Goal: Task Accomplishment & Management: Manage account settings

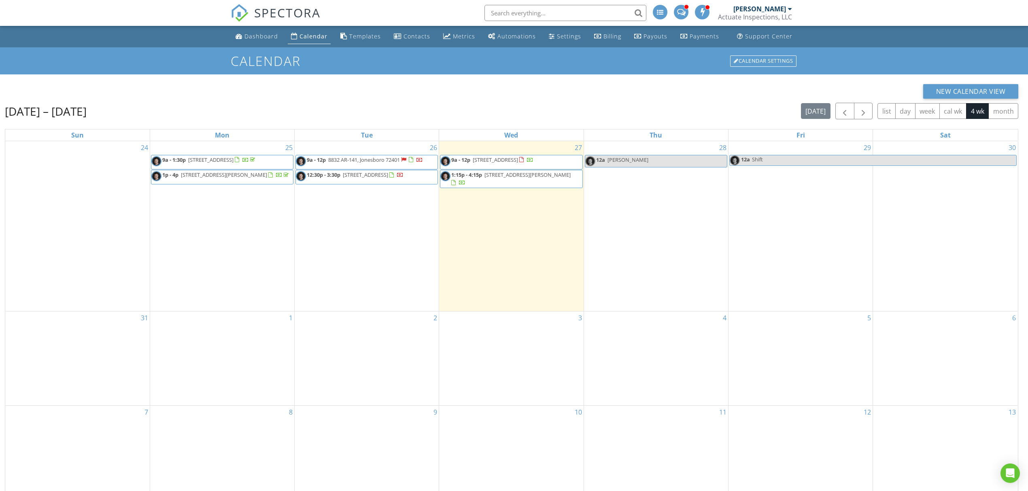
click at [372, 170] on link "12:30p - 3:30p 232 Mountain Home Rd, Paragould 72450" at bounding box center [366, 177] width 142 height 15
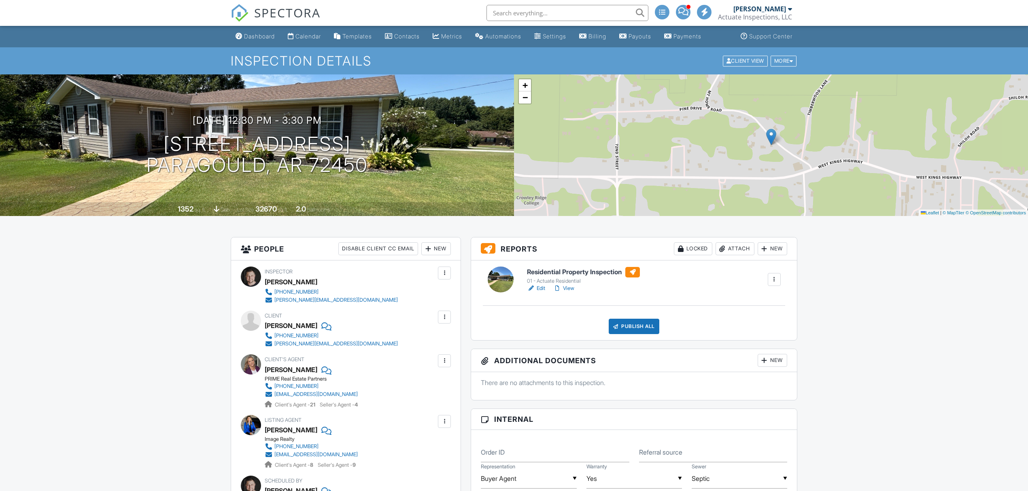
click at [542, 292] on link "Edit" at bounding box center [536, 289] width 18 height 8
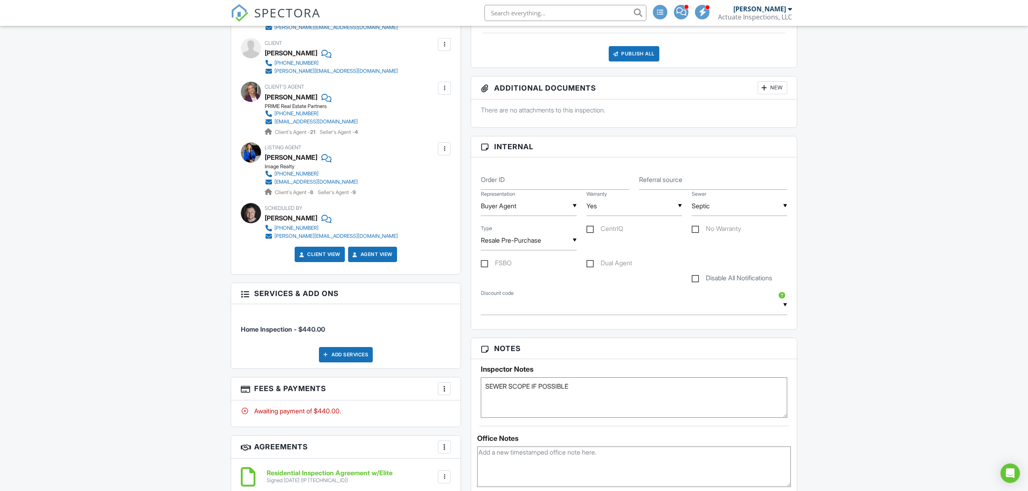
scroll to position [216, 0]
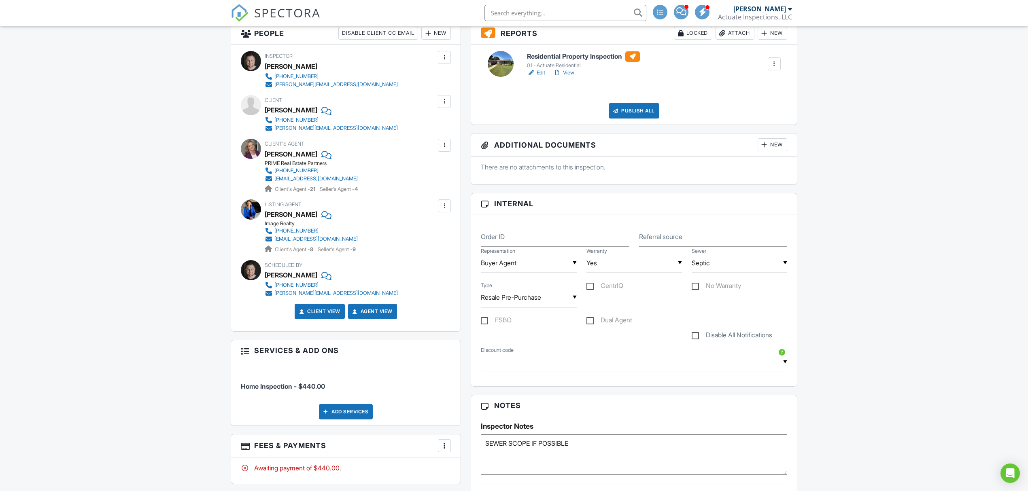
click at [706, 339] on label "Disable All Notifications" at bounding box center [732, 337] width 81 height 10
click at [697, 334] on input "Disable All Notifications" at bounding box center [694, 331] width 5 height 5
checkbox input "true"
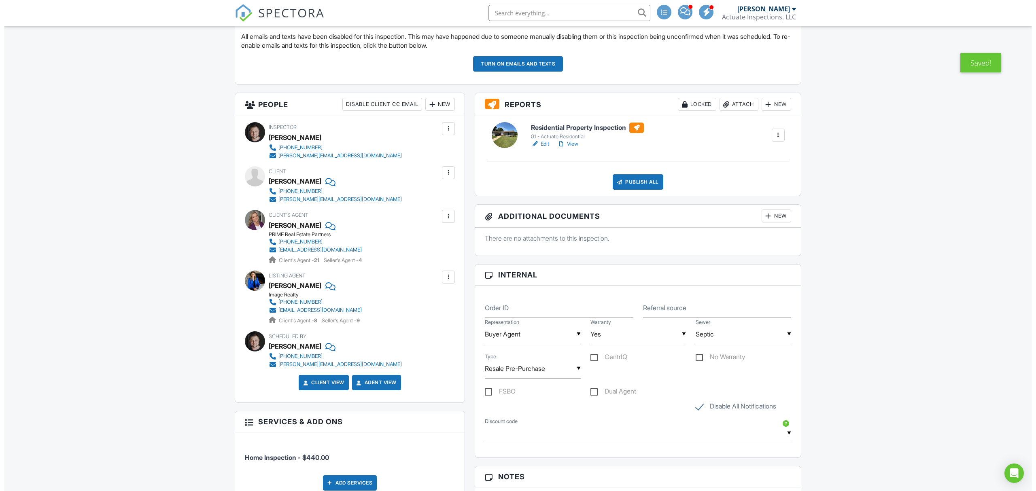
scroll to position [378, 0]
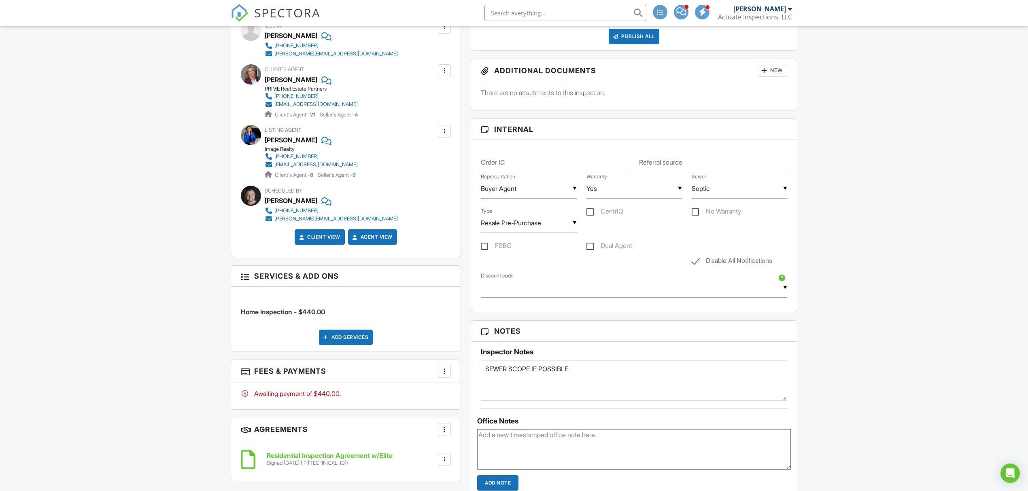
click at [352, 343] on div "Add Services" at bounding box center [346, 337] width 54 height 15
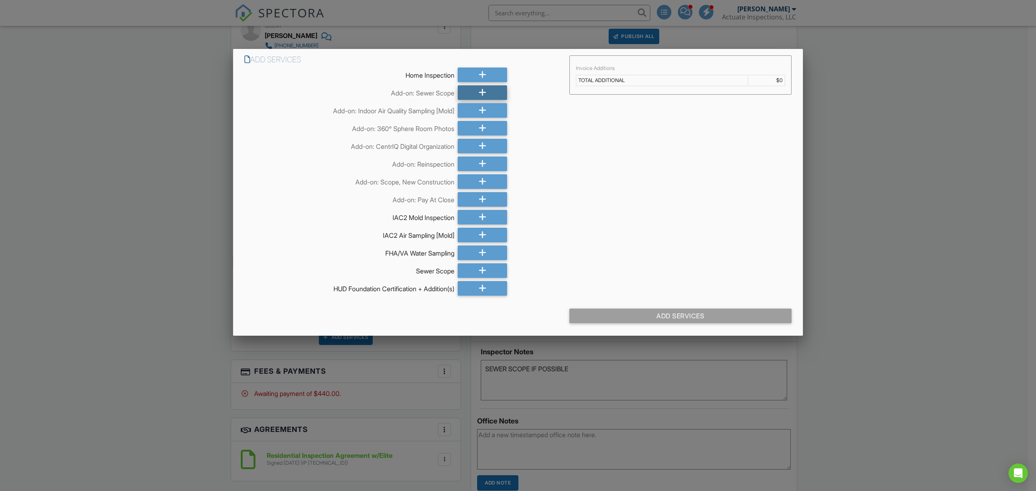
click at [489, 91] on div at bounding box center [482, 92] width 49 height 15
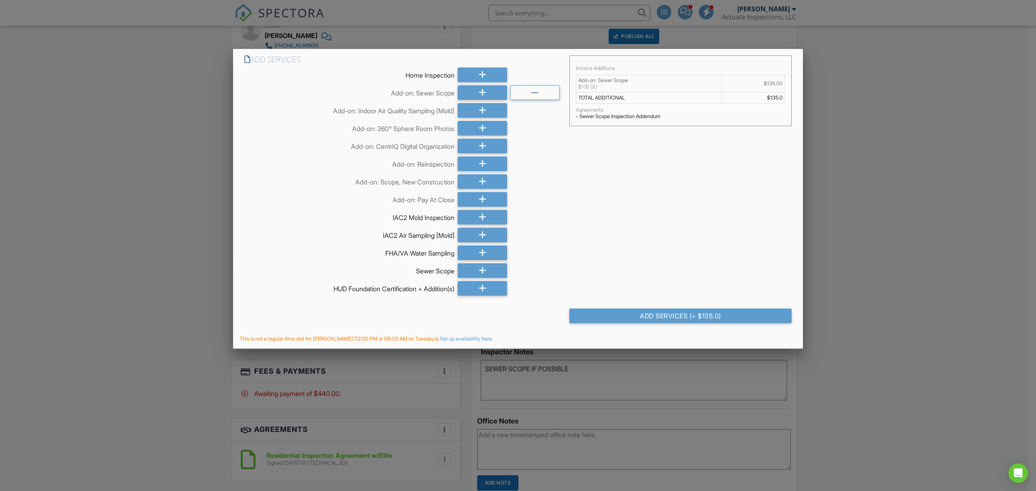
click at [692, 316] on div "Add Services (+ $135.0)" at bounding box center [681, 316] width 222 height 15
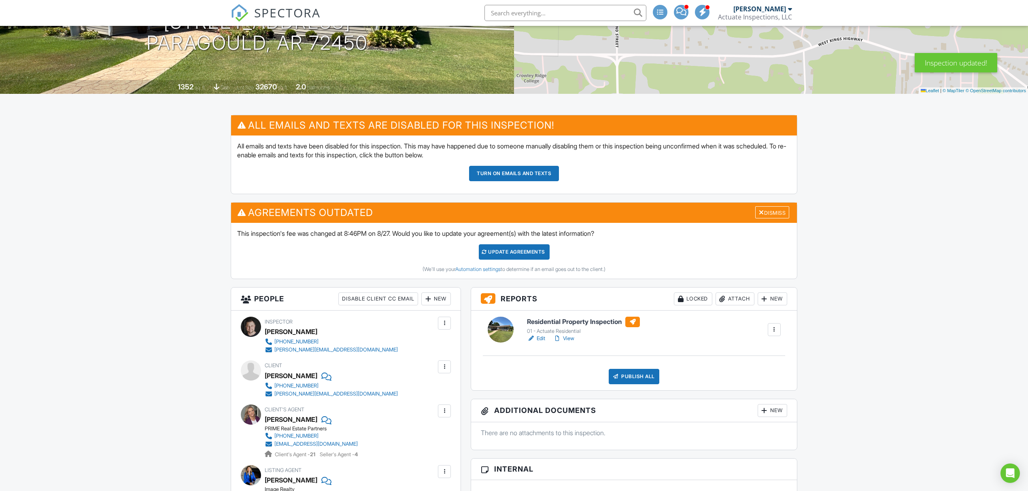
scroll to position [108, 0]
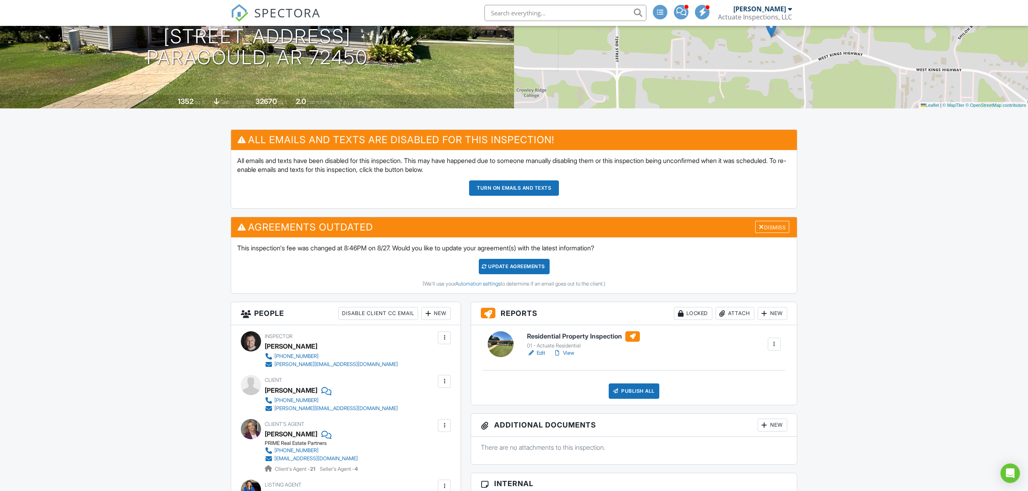
click at [522, 193] on button "Turn on emails and texts" at bounding box center [514, 188] width 90 height 15
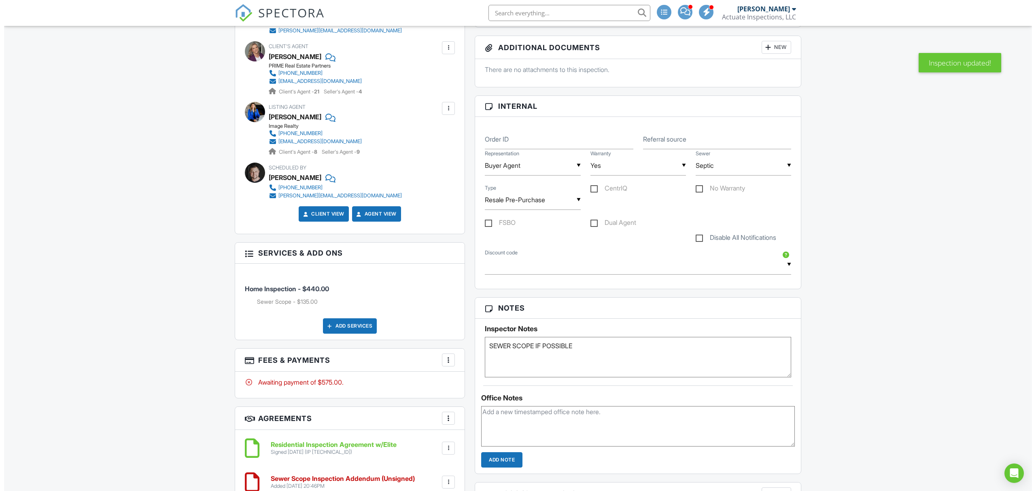
scroll to position [378, 0]
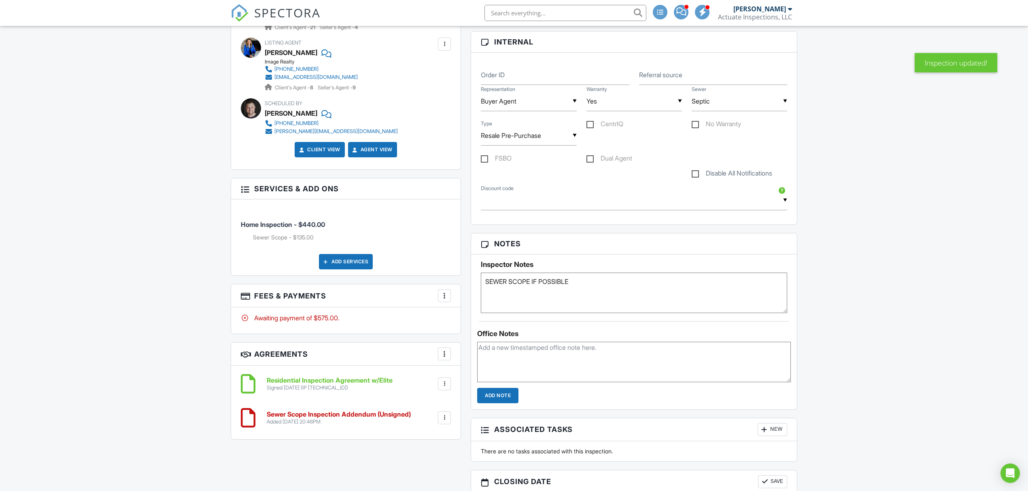
click at [444, 298] on div at bounding box center [444, 296] width 8 height 8
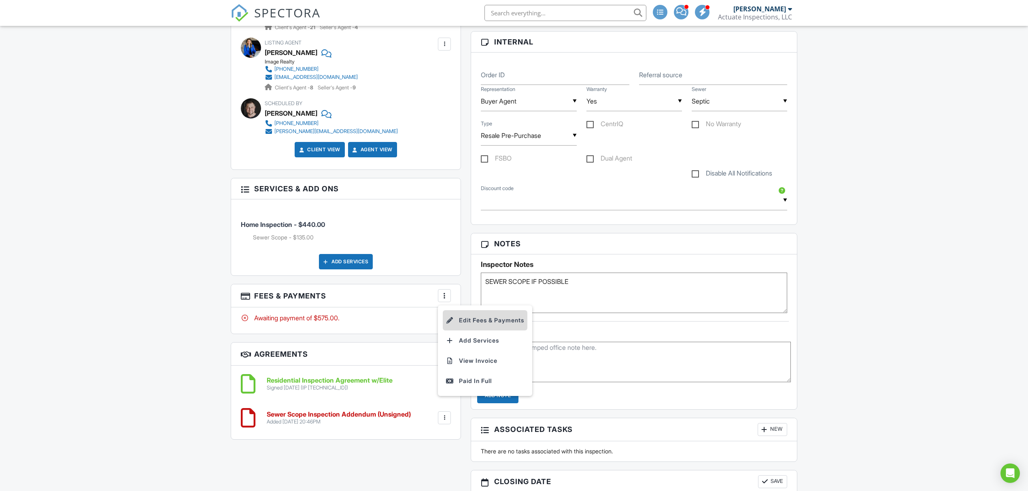
click at [467, 318] on li "Edit Fees & Payments" at bounding box center [485, 320] width 85 height 20
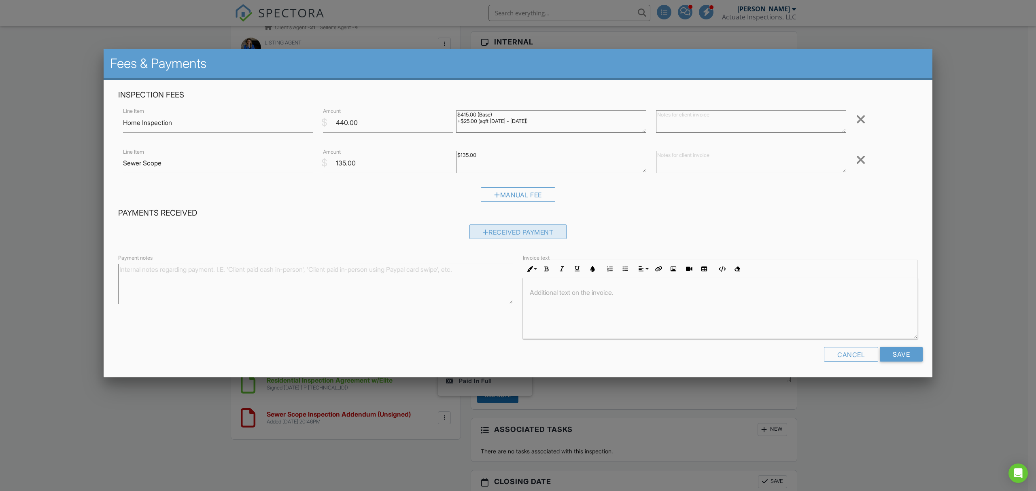
click at [507, 232] on div "Received Payment" at bounding box center [519, 232] width 98 height 15
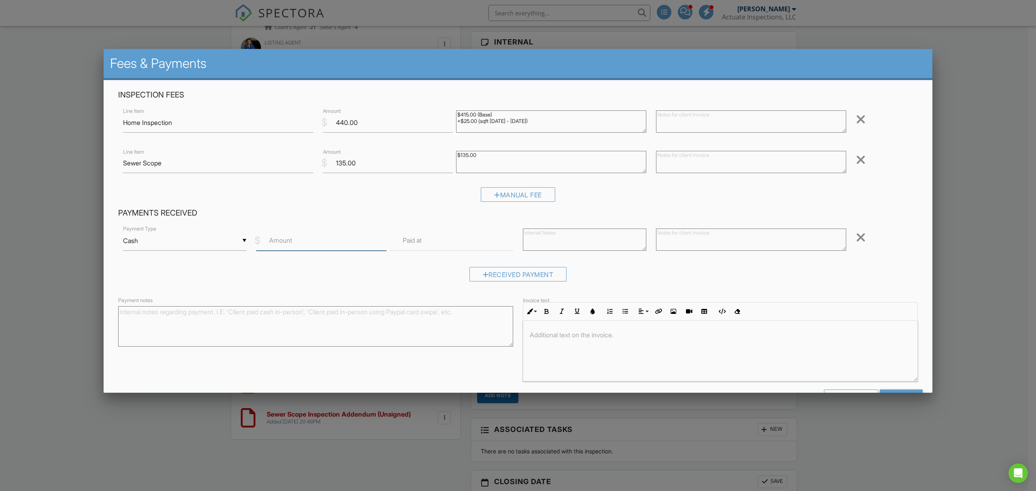
click at [337, 243] on input "Amount" at bounding box center [321, 241] width 130 height 20
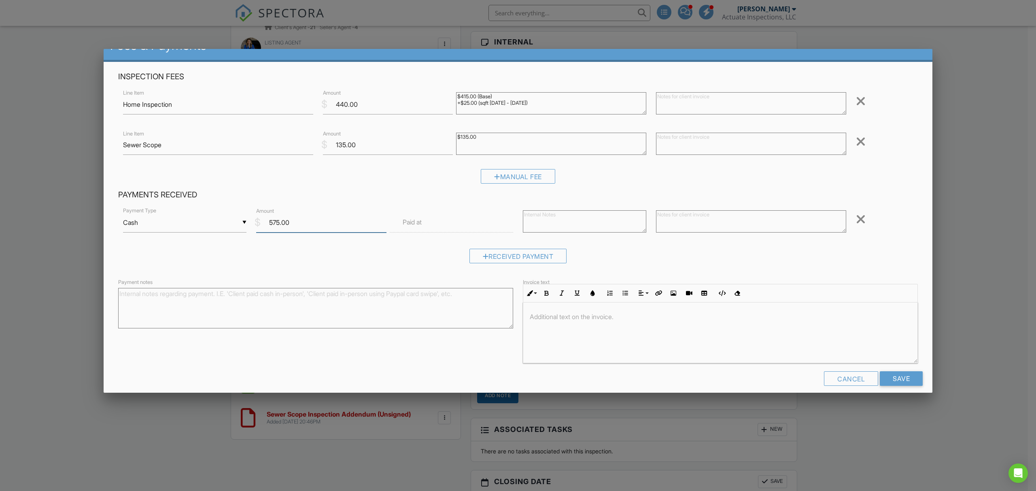
scroll to position [28, 0]
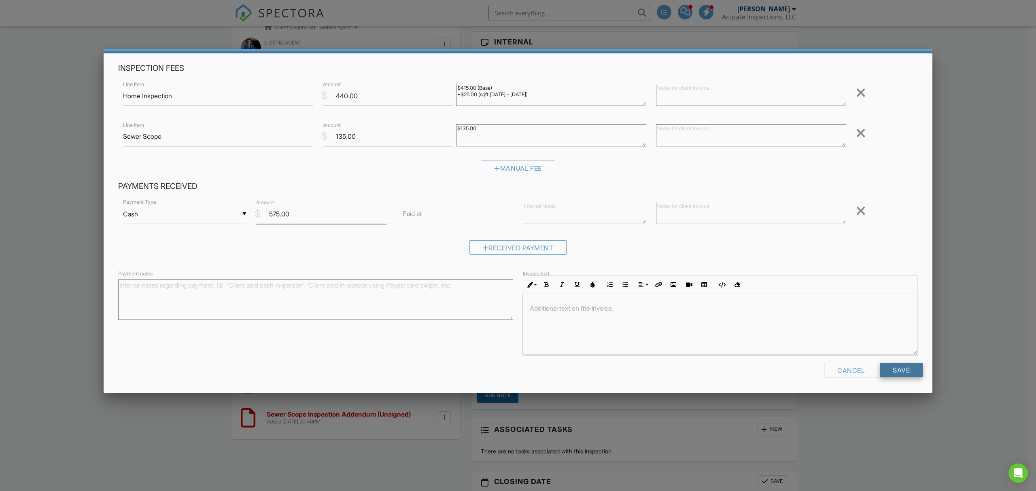
type input "575.00"
click at [900, 375] on input "Save" at bounding box center [901, 370] width 43 height 15
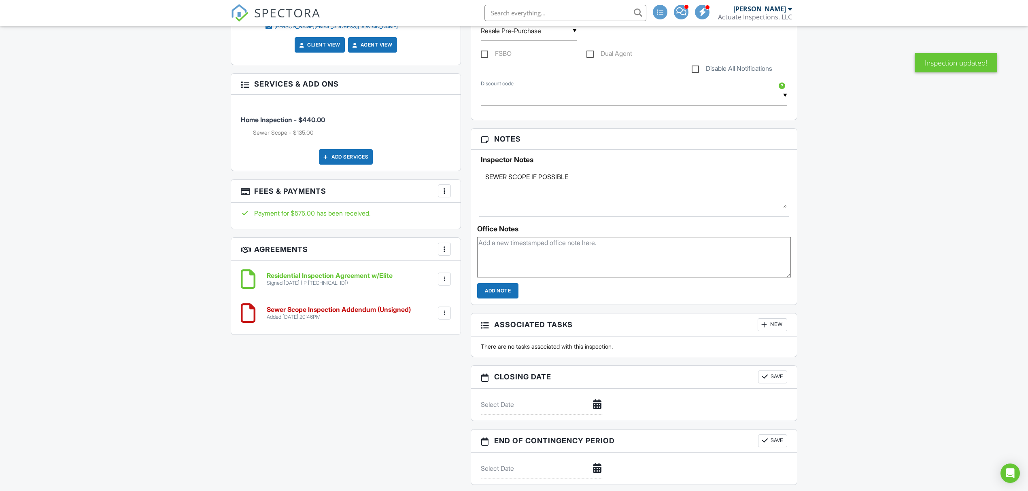
scroll to position [378, 0]
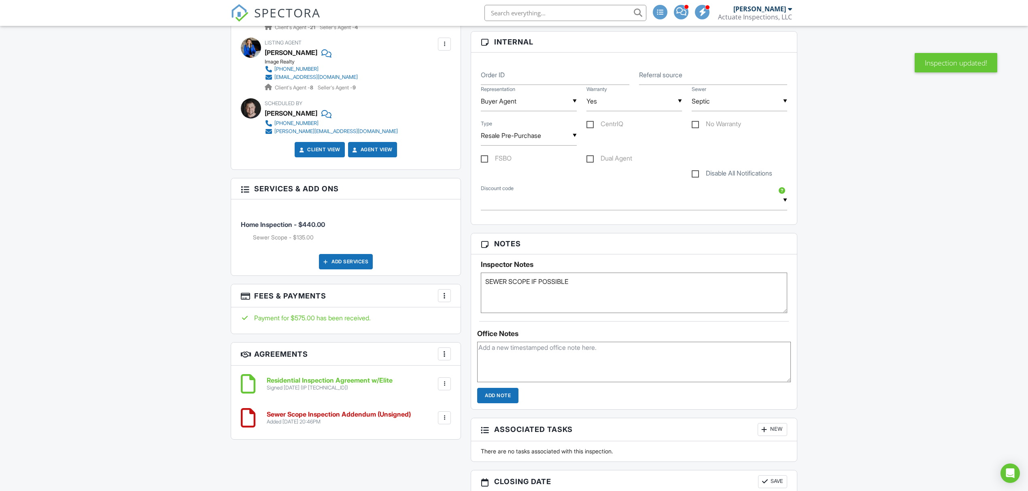
drag, startPoint x: 604, startPoint y: 300, endPoint x: 393, endPoint y: 269, distance: 213.1
click at [393, 269] on div "All emails and texts are disabled for this inspection! All emails and texts hav…" at bounding box center [514, 229] width 576 height 738
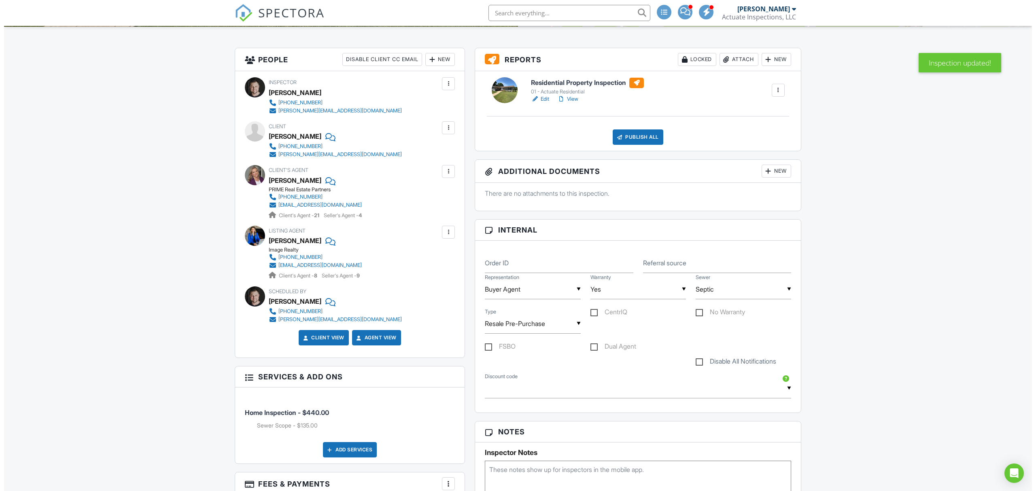
scroll to position [0, 0]
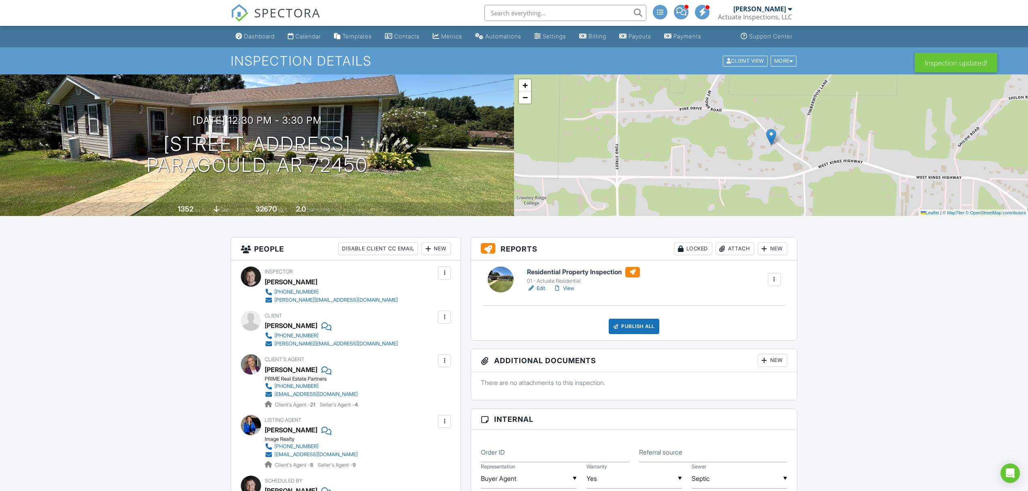
click at [632, 329] on div "Publish All" at bounding box center [634, 326] width 51 height 15
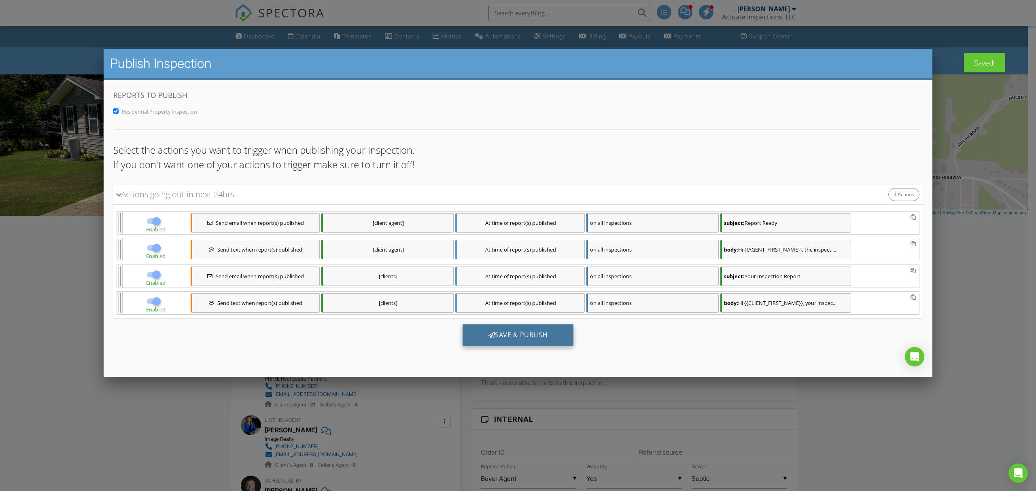
click at [533, 334] on div "Save & Publish" at bounding box center [518, 336] width 111 height 22
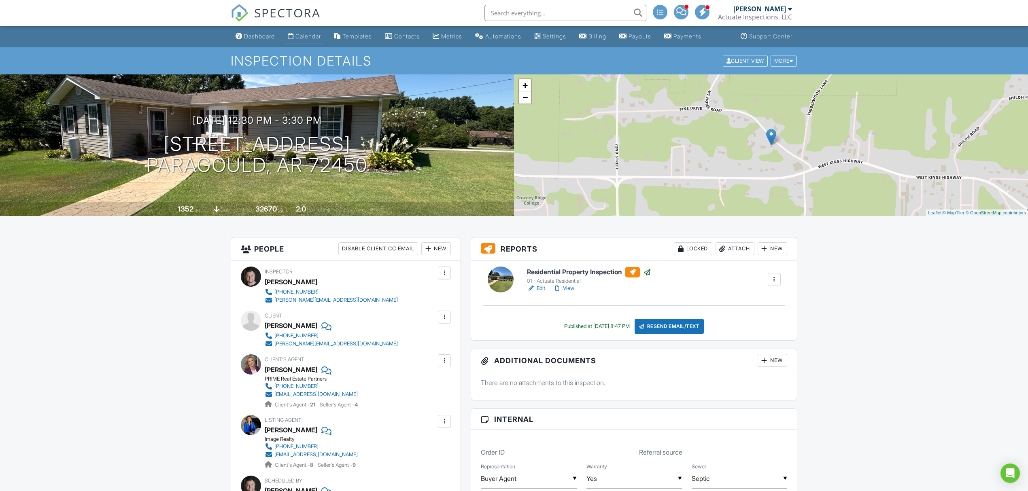
click at [315, 36] on div "Calendar" at bounding box center [308, 36] width 26 height 7
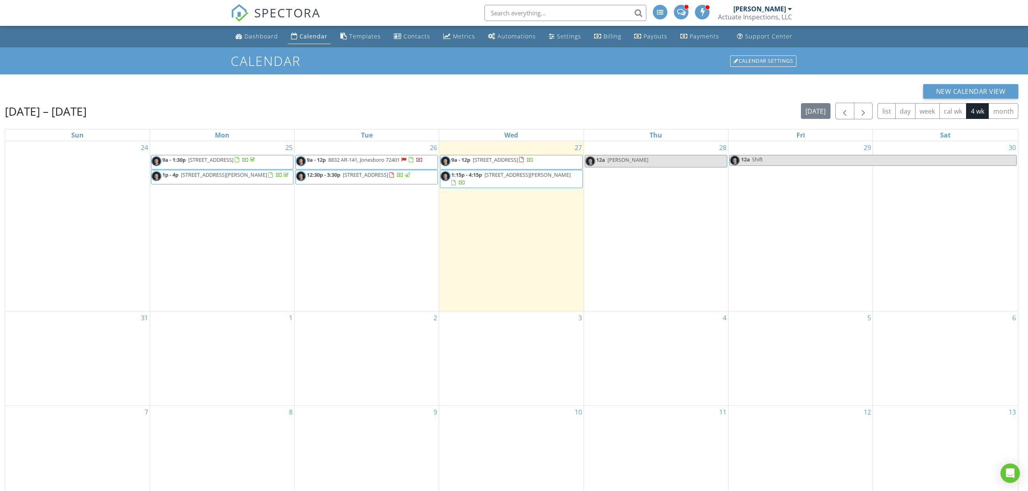
click at [378, 162] on span "8832 AR-141, Jonesboro 72401" at bounding box center [364, 159] width 72 height 7
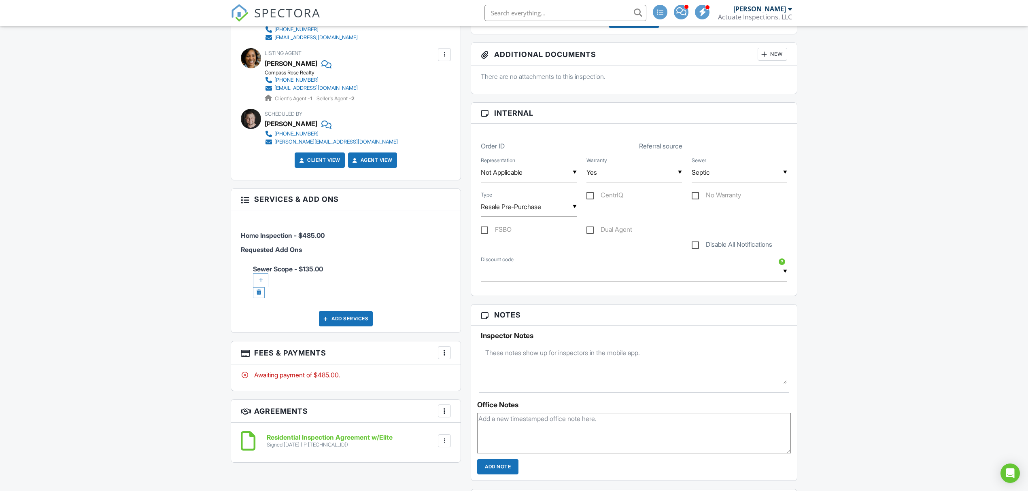
scroll to position [324, 0]
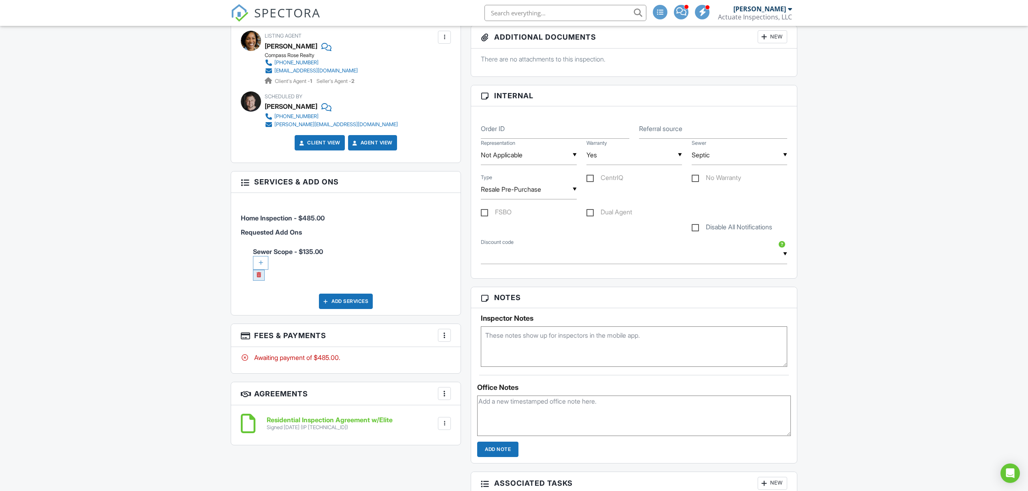
click at [264, 277] on link at bounding box center [259, 275] width 12 height 11
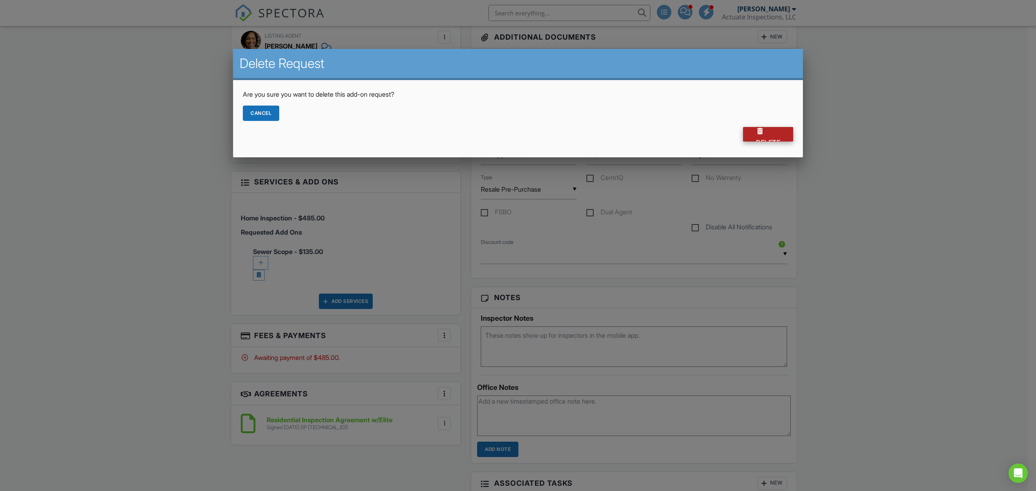
click at [748, 138] on div "Delete" at bounding box center [768, 134] width 50 height 15
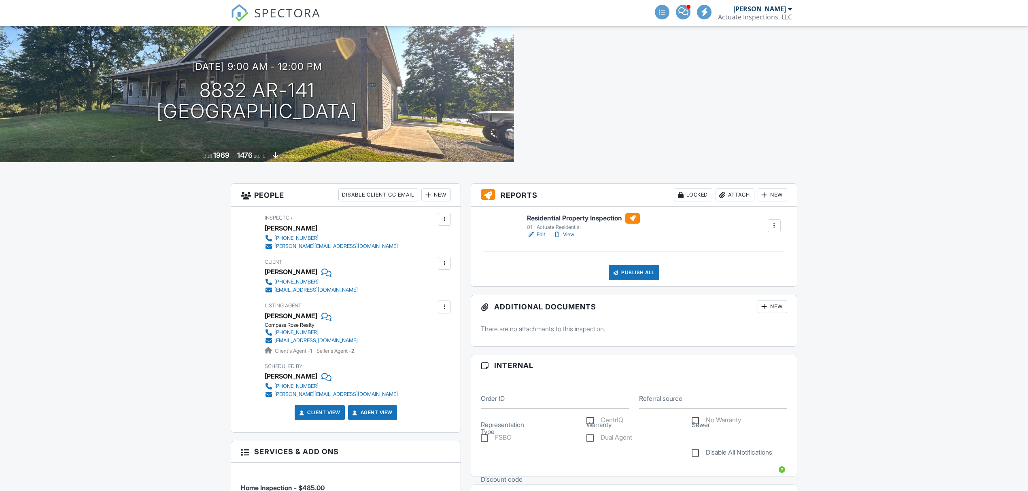
scroll to position [54, 0]
click at [538, 234] on link "Edit" at bounding box center [536, 235] width 18 height 8
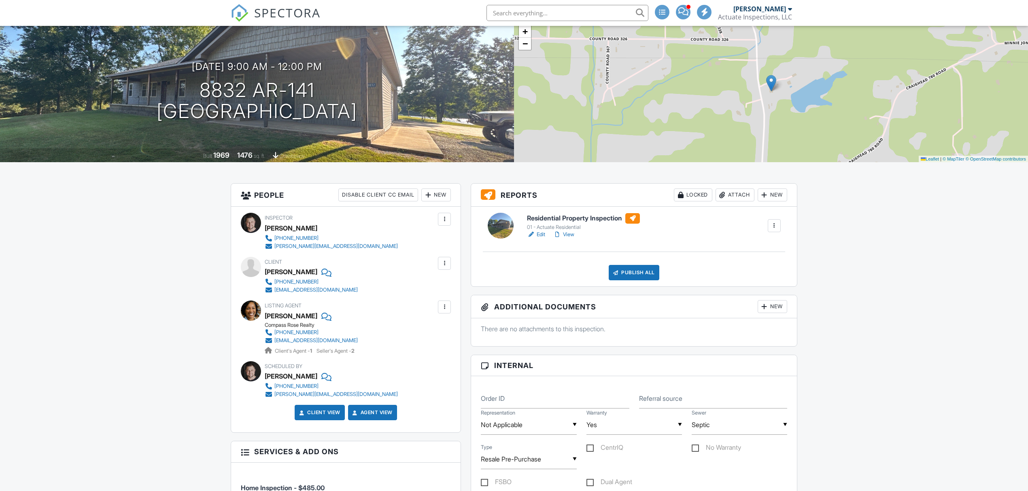
scroll to position [0, 0]
